Goal: Task Accomplishment & Management: Manage account settings

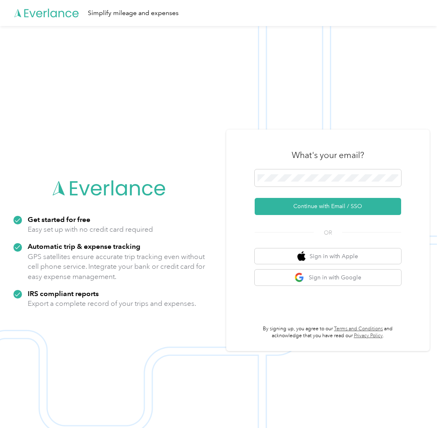
scroll to position [14, 0]
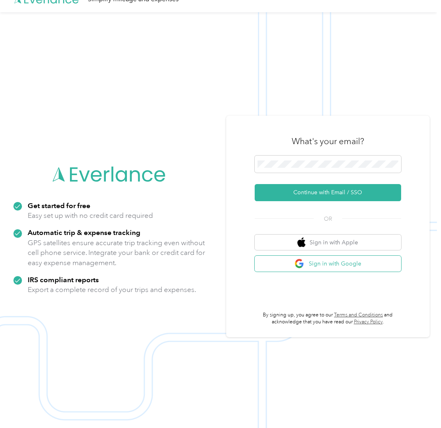
click at [329, 260] on button "Sign in with Google" at bounding box center [328, 264] width 147 height 16
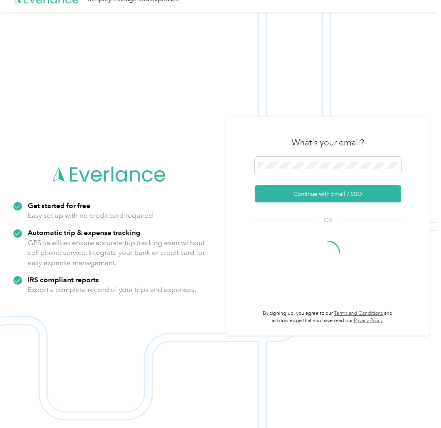
scroll to position [0, 0]
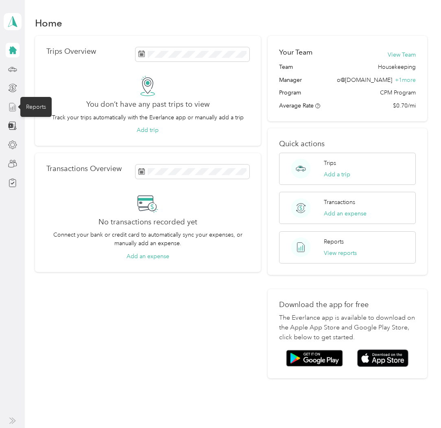
click at [13, 106] on icon at bounding box center [12, 107] width 9 height 9
